Goal: Navigation & Orientation: Go to known website

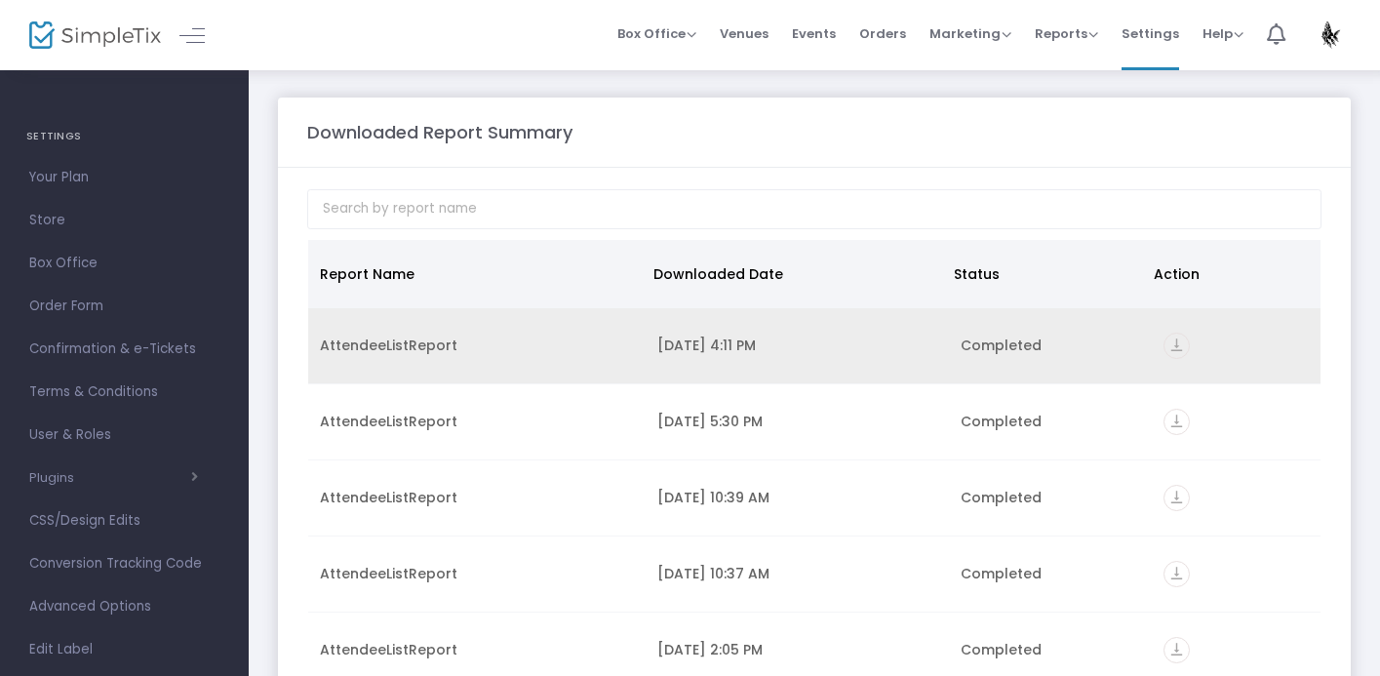
click at [1168, 347] on icon "vertical_align_bottom" at bounding box center [1177, 346] width 26 height 26
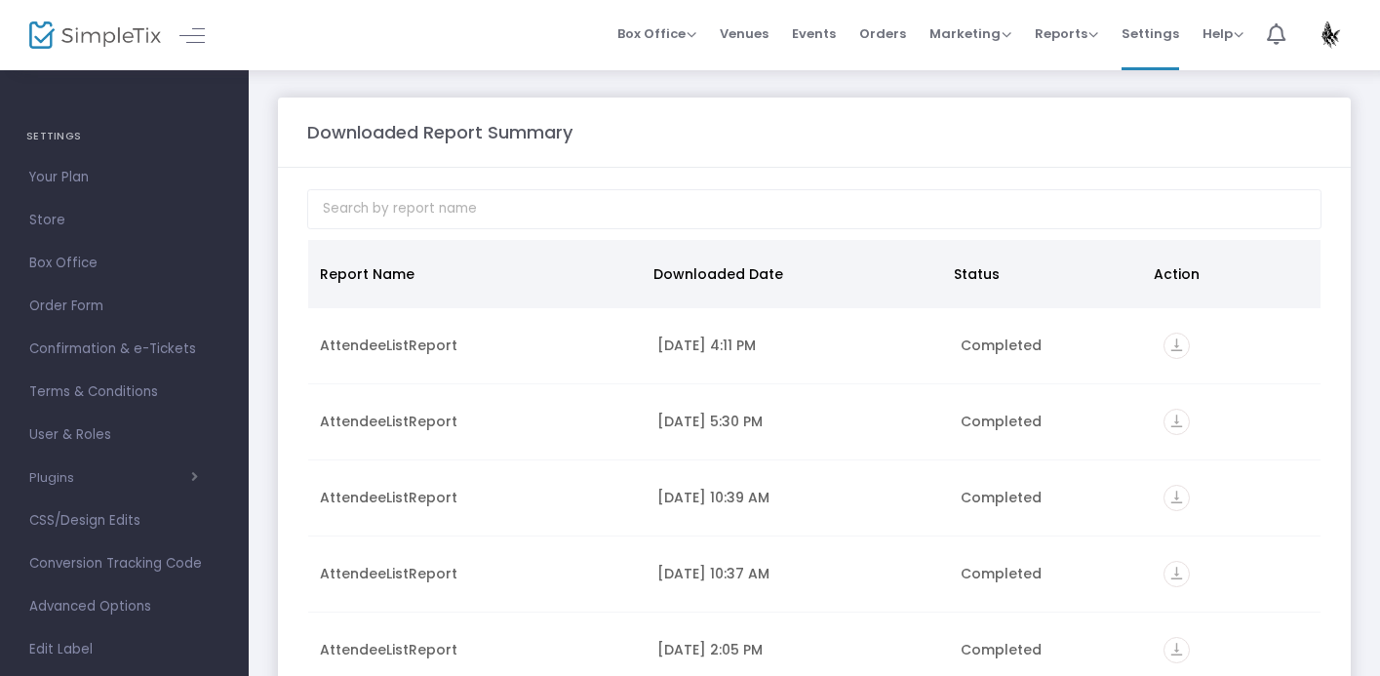
click at [1114, 121] on div "Downloaded Report Summary" at bounding box center [814, 132] width 1034 height 26
